Goal: Transaction & Acquisition: Book appointment/travel/reservation

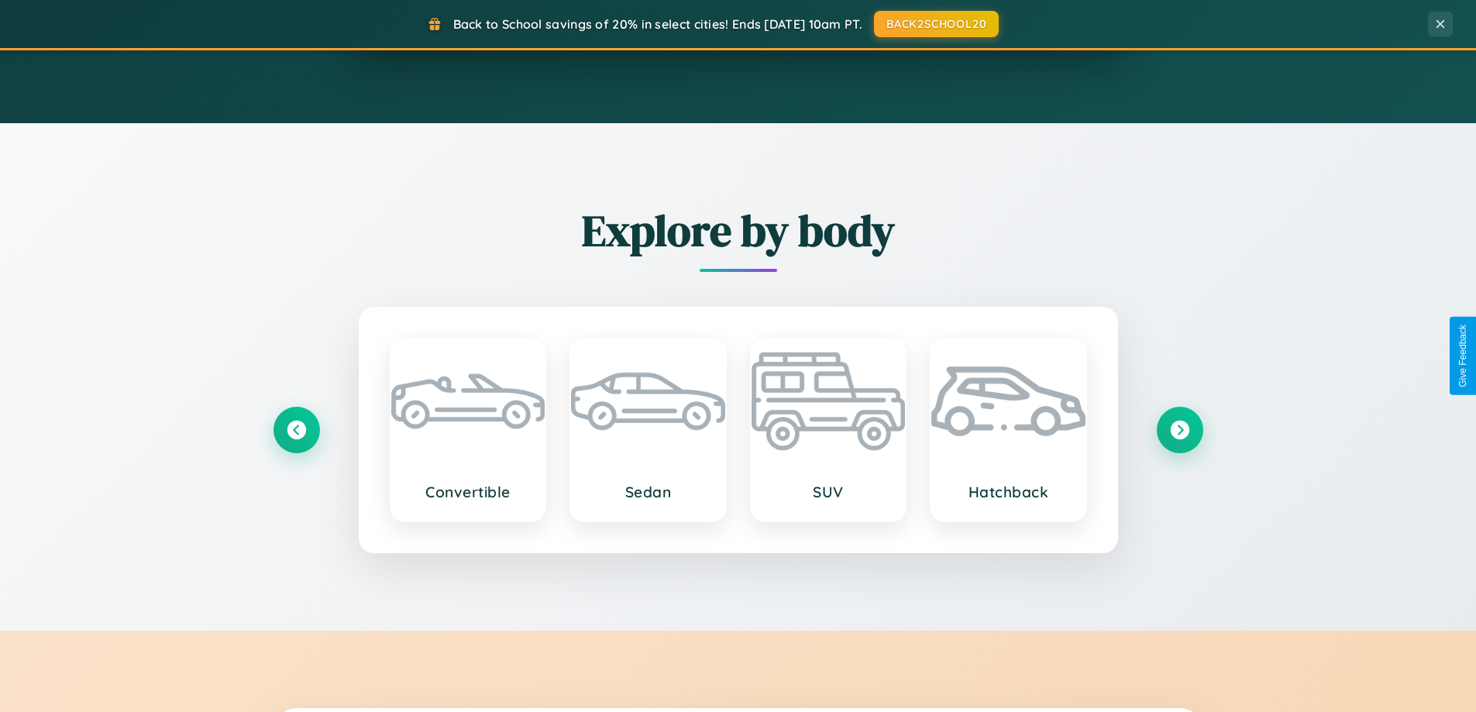
scroll to position [335, 0]
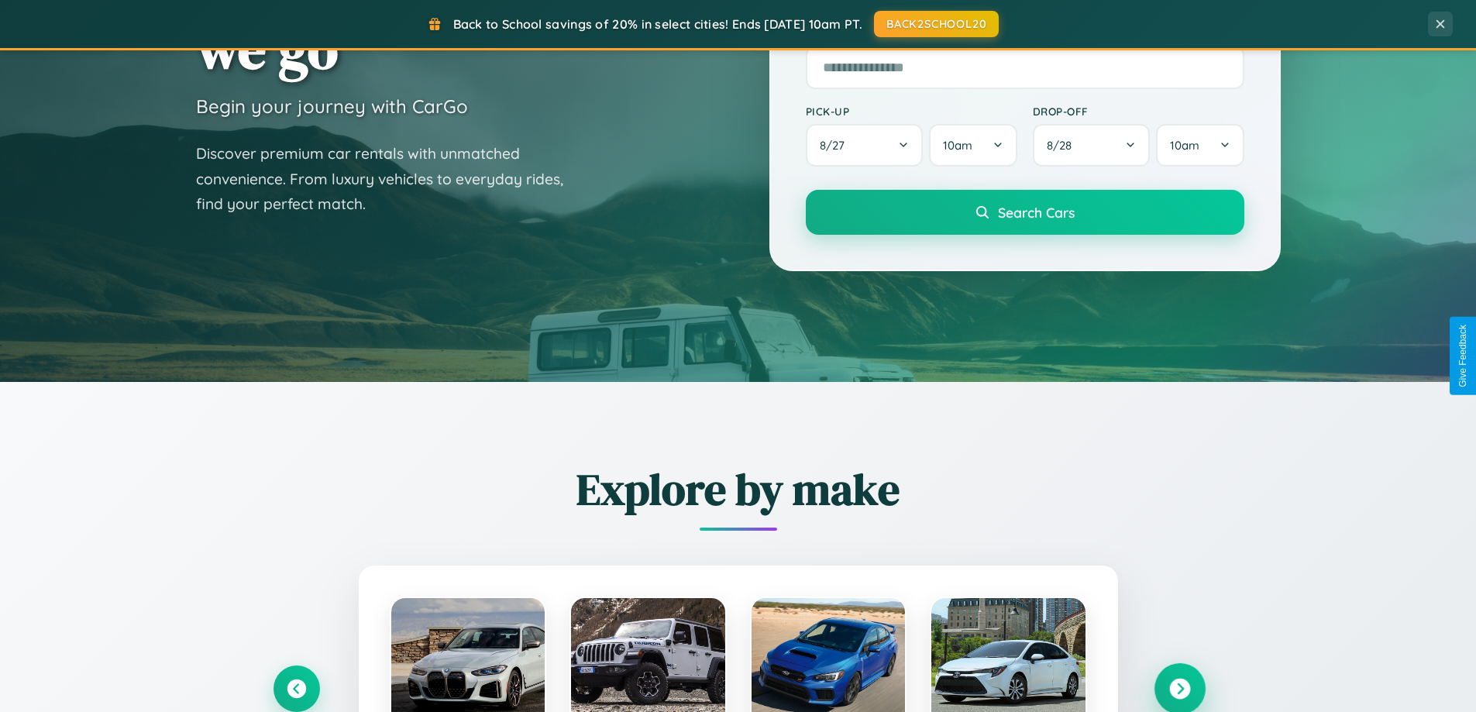
click at [1179, 689] on icon at bounding box center [1179, 689] width 21 height 21
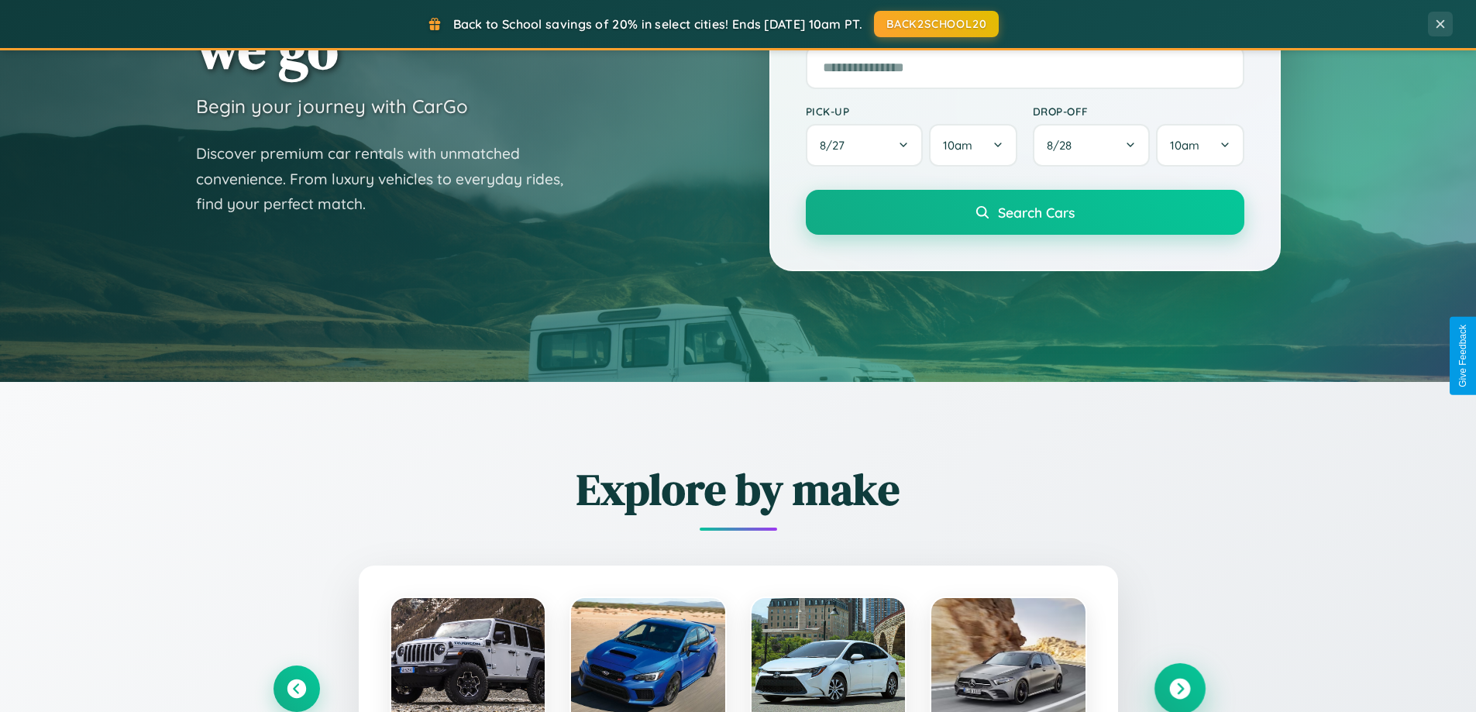
click at [1179, 687] on icon at bounding box center [1179, 689] width 21 height 21
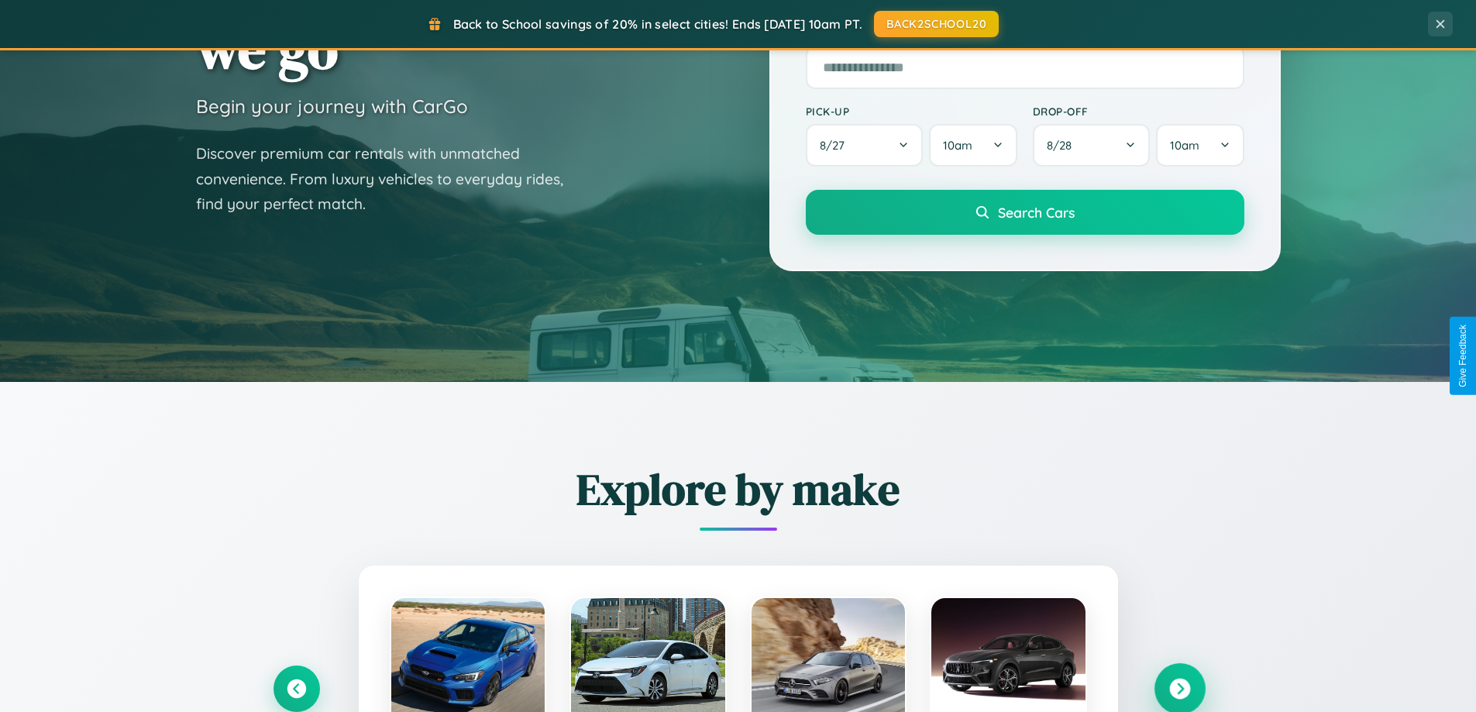
click at [1179, 687] on icon at bounding box center [1179, 689] width 21 height 21
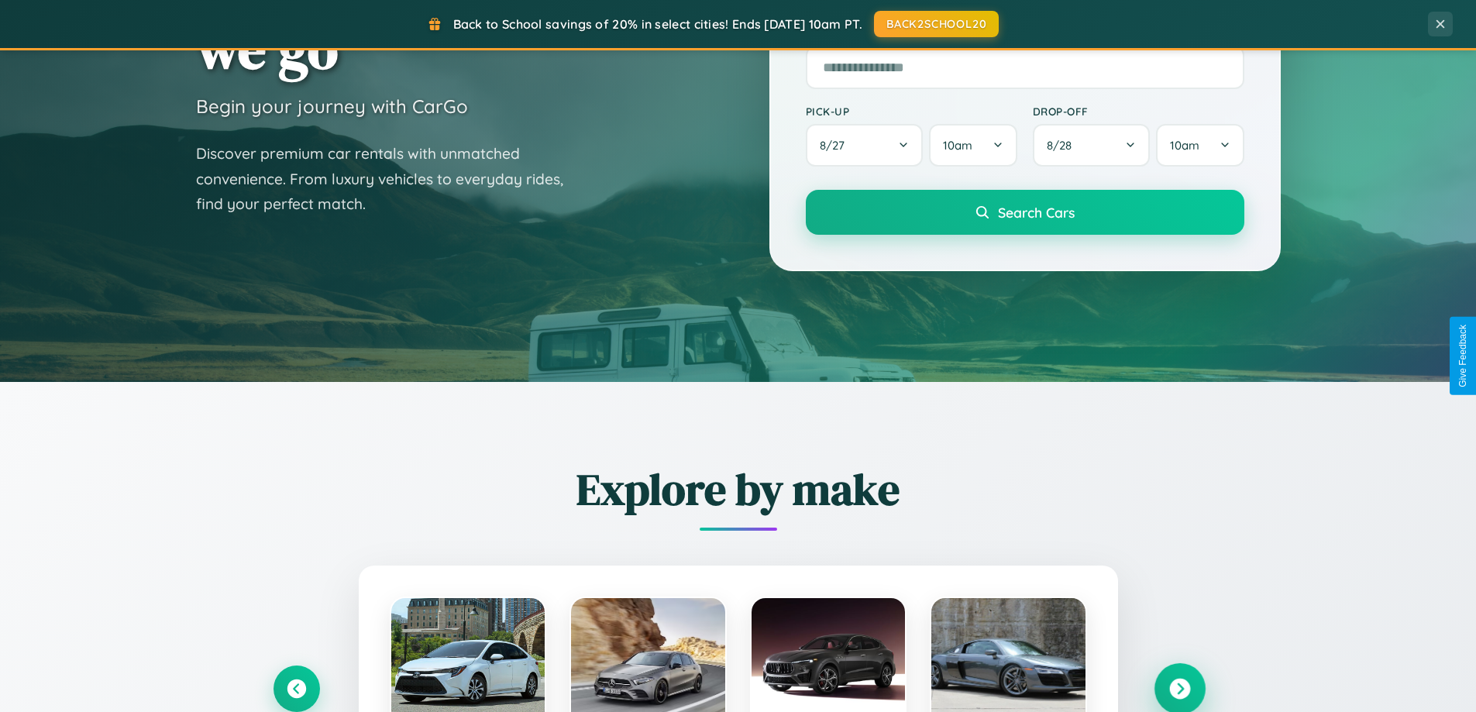
scroll to position [2490, 0]
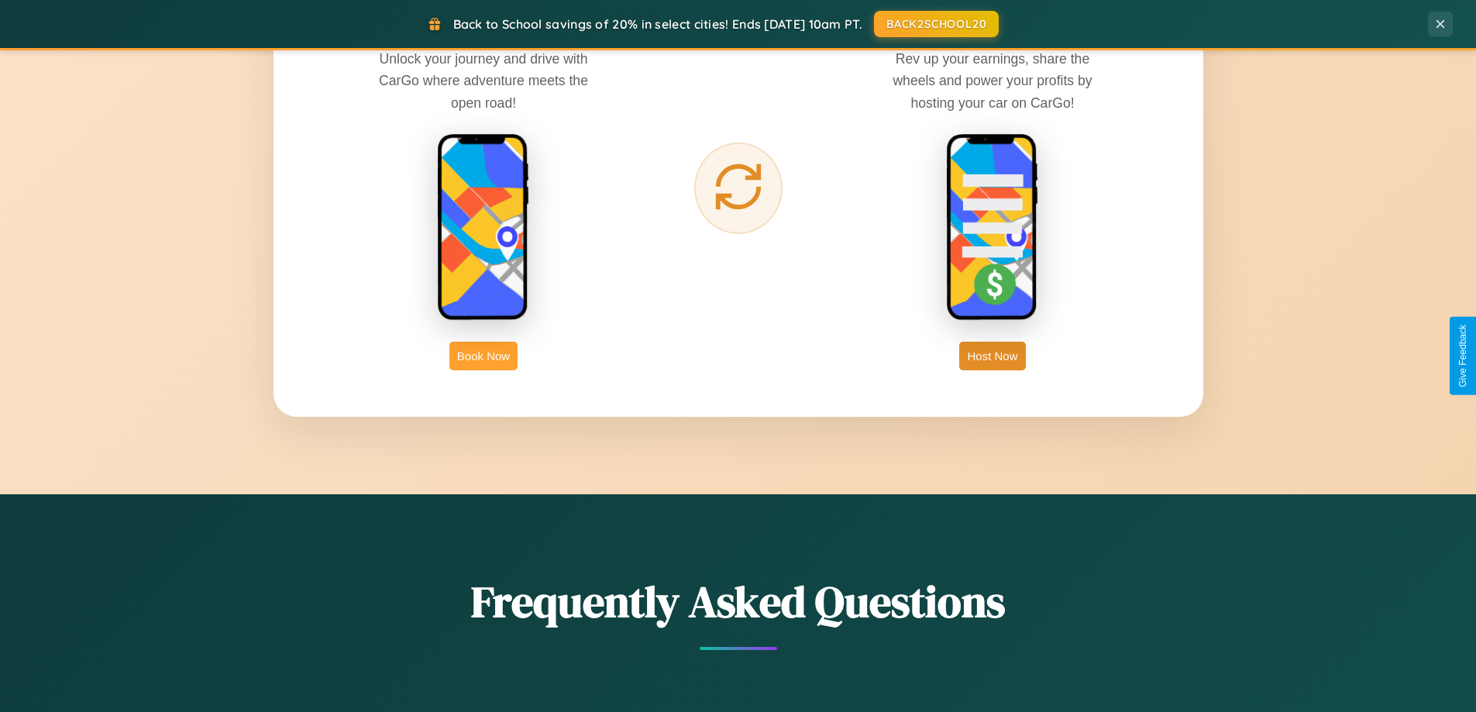
click at [483, 356] on button "Book Now" at bounding box center [483, 356] width 68 height 29
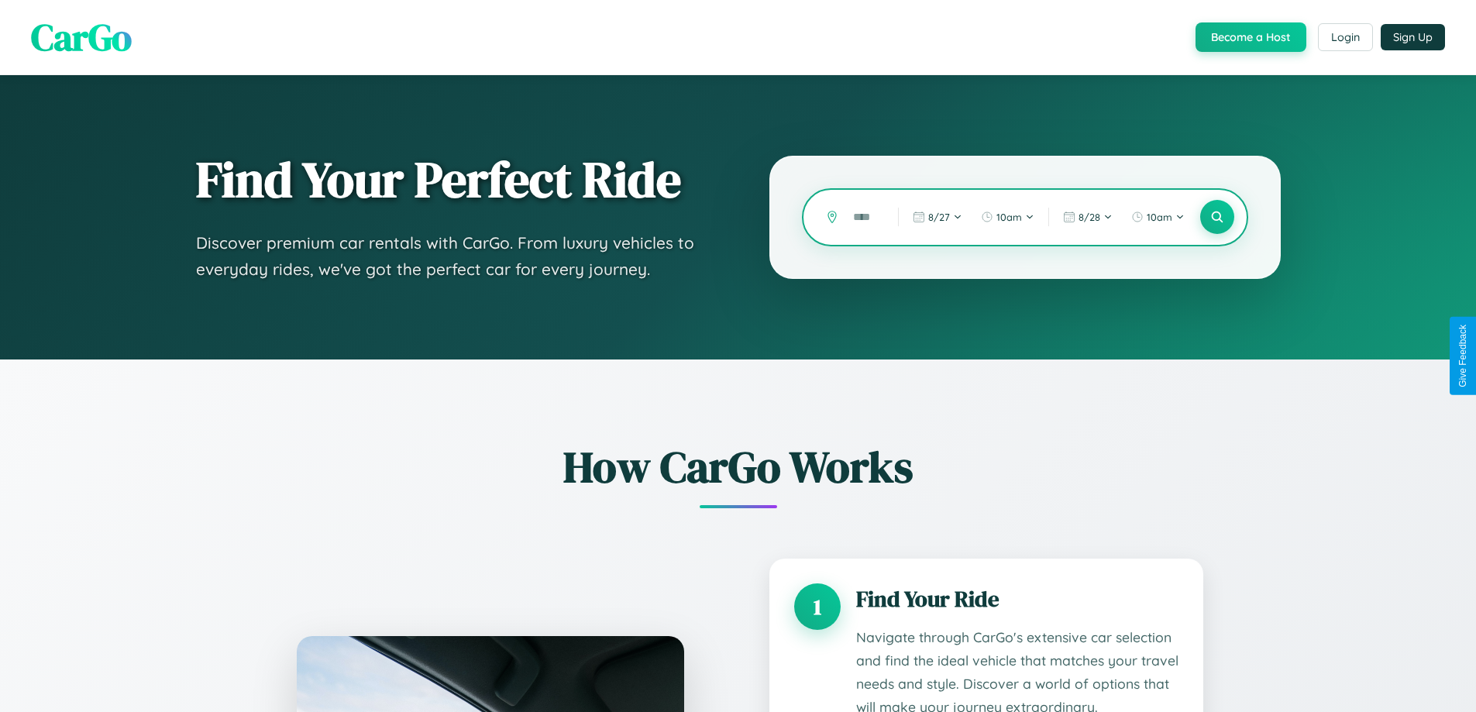
click at [864, 217] on input "text" at bounding box center [863, 217] width 37 height 27
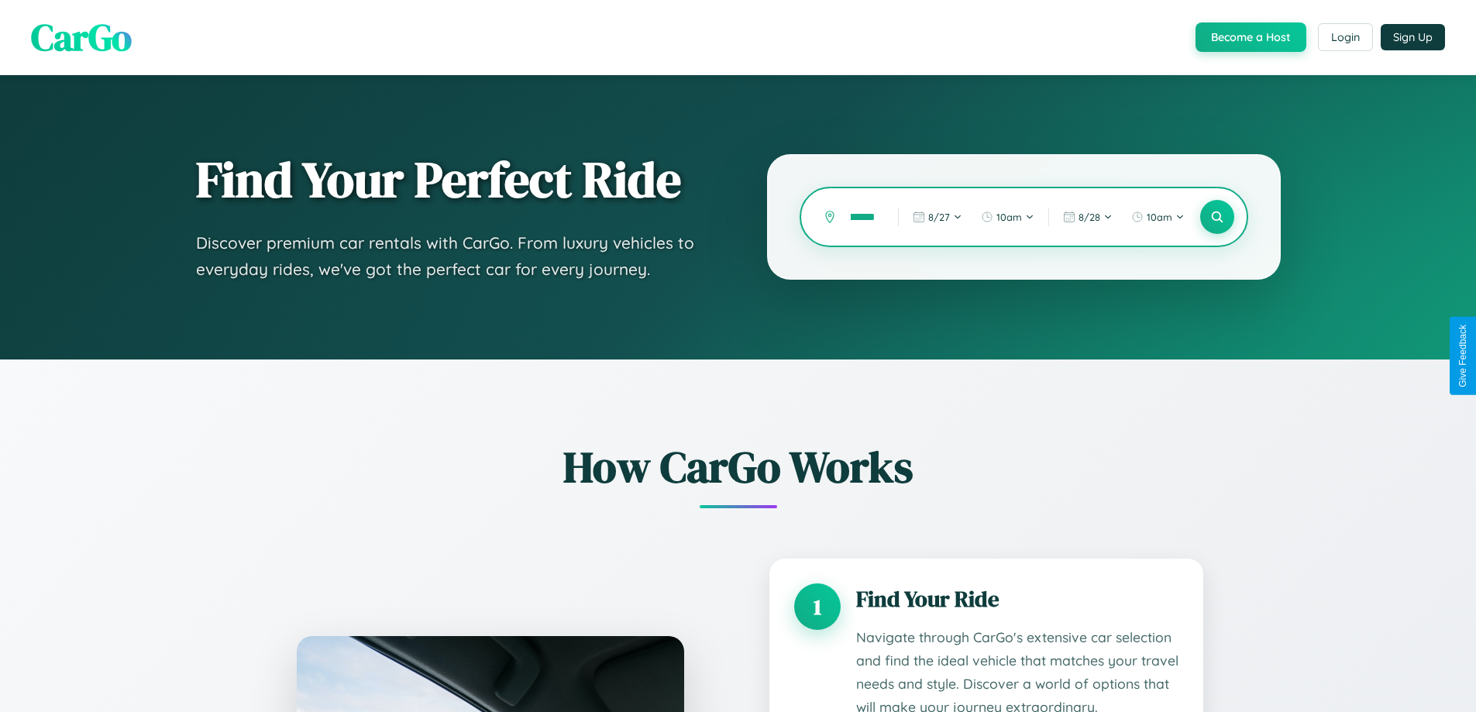
scroll to position [0, 15]
type input "******"
click at [1216, 217] on icon at bounding box center [1217, 217] width 15 height 15
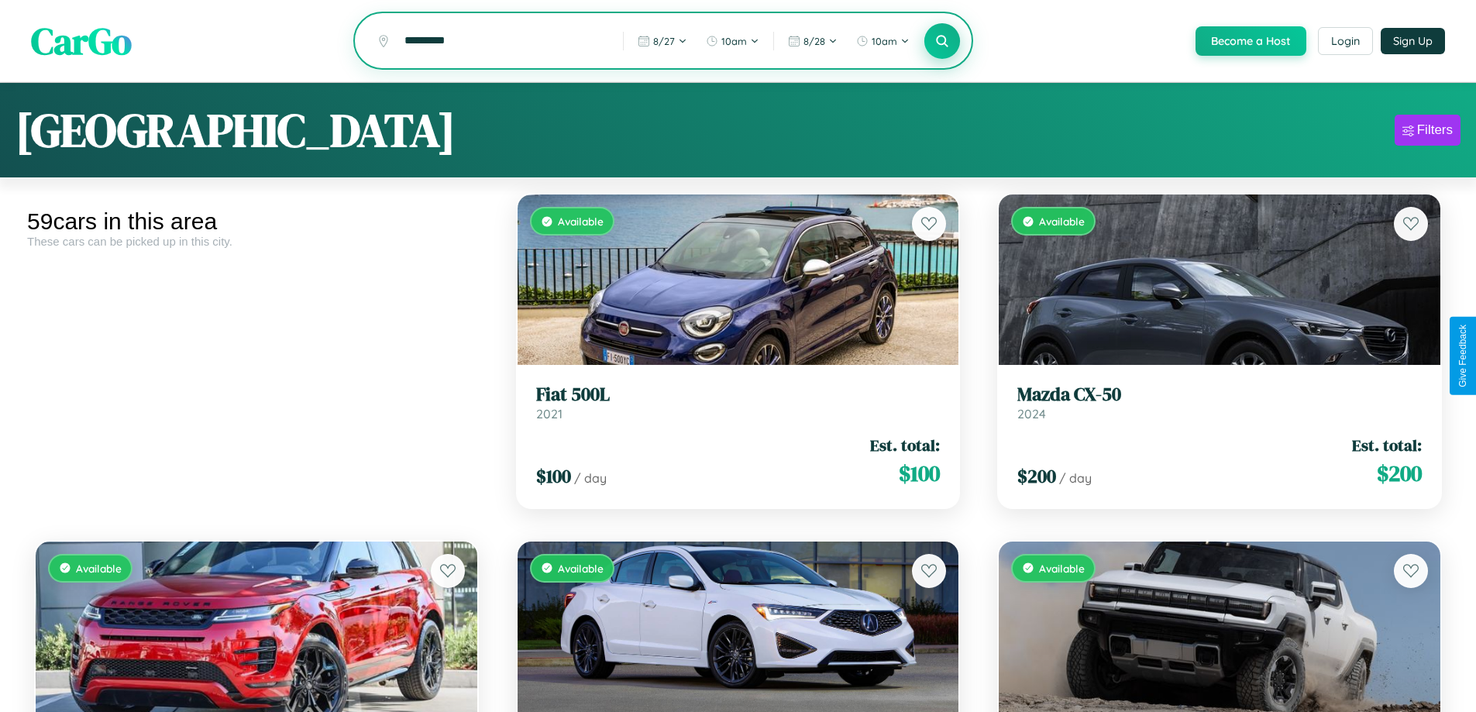
click at [941, 42] on icon at bounding box center [942, 40] width 15 height 15
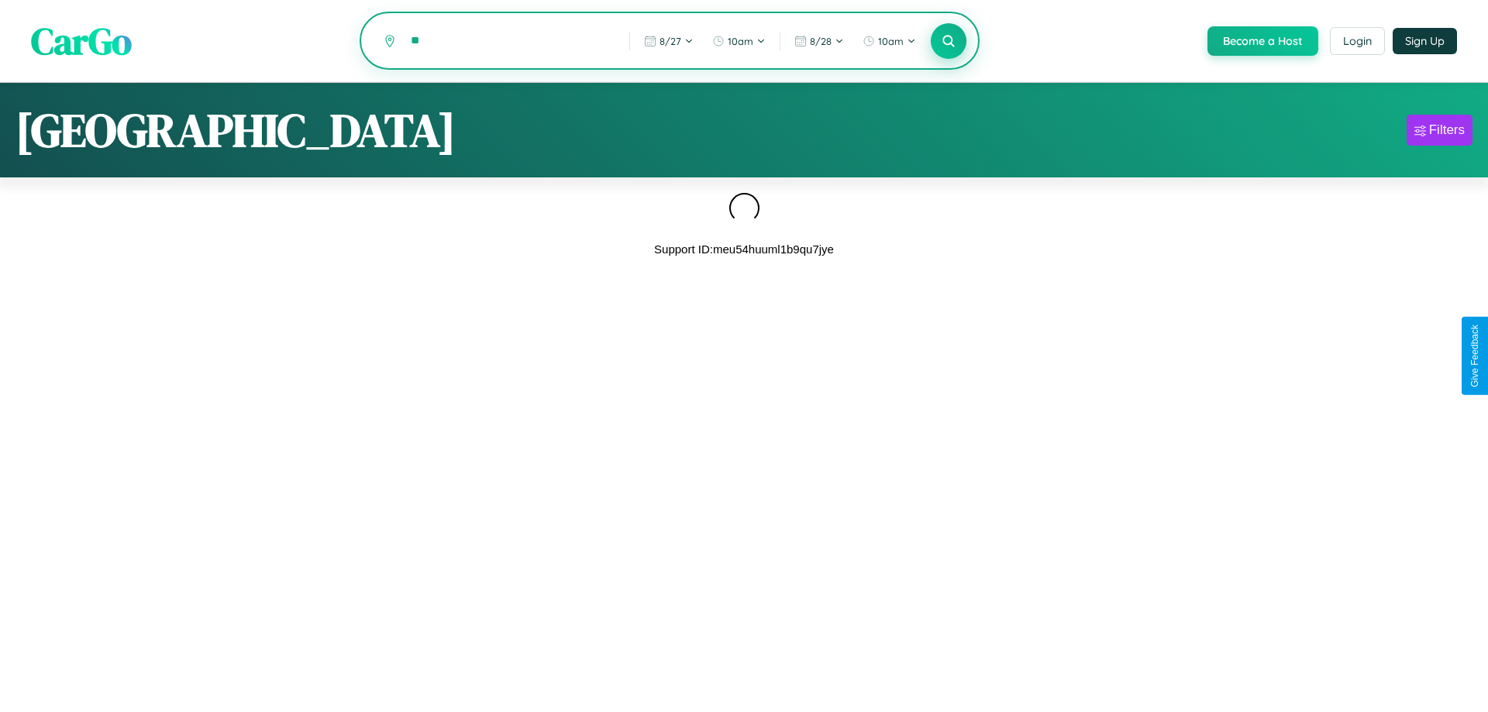
type input "*"
type input "******"
click at [947, 42] on icon at bounding box center [948, 40] width 15 height 15
